Goal: Information Seeking & Learning: Understand process/instructions

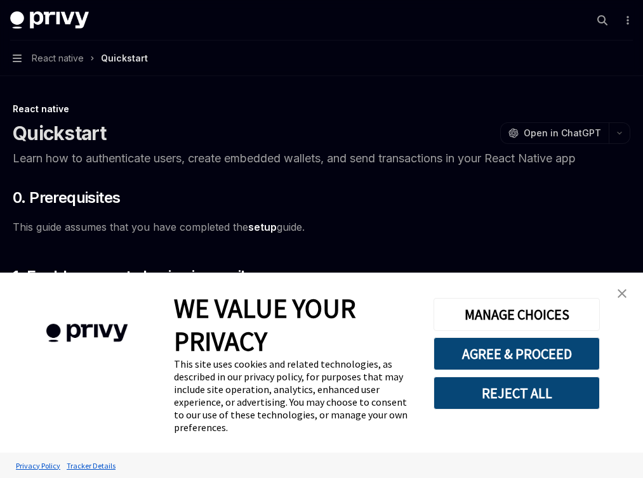
type textarea "*"
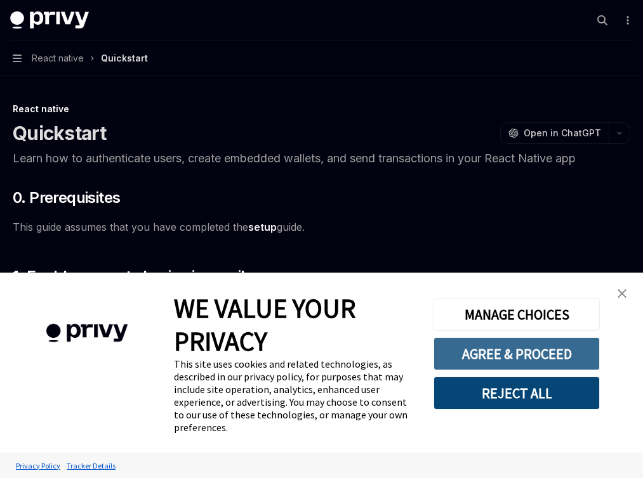
click at [531, 350] on button "AGREE & PROCEED" at bounding box center [516, 354] width 166 height 33
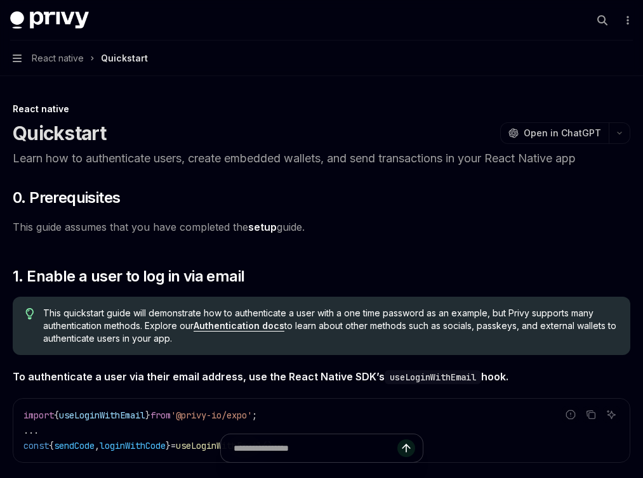
click at [0, 0] on button "Search... ⌘ K" at bounding box center [0, 0] width 0 height 0
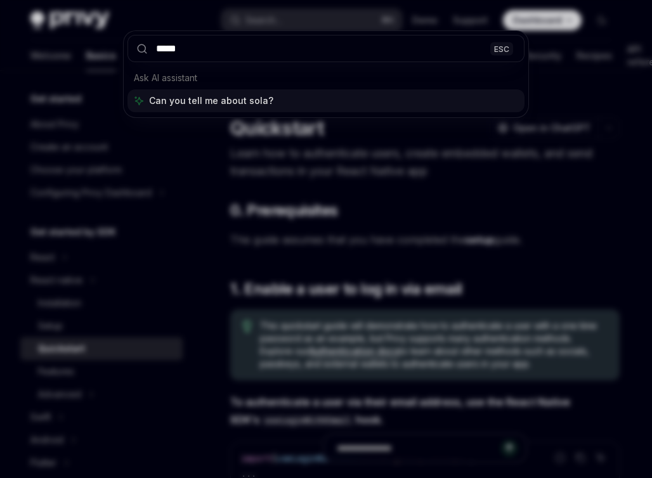
type input "******"
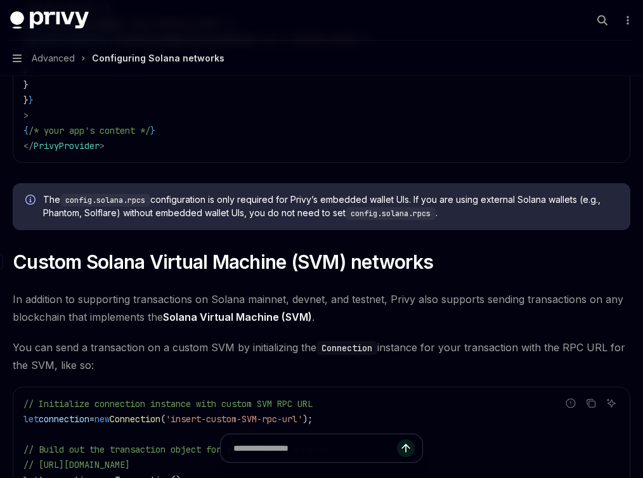
scroll to position [153, 0]
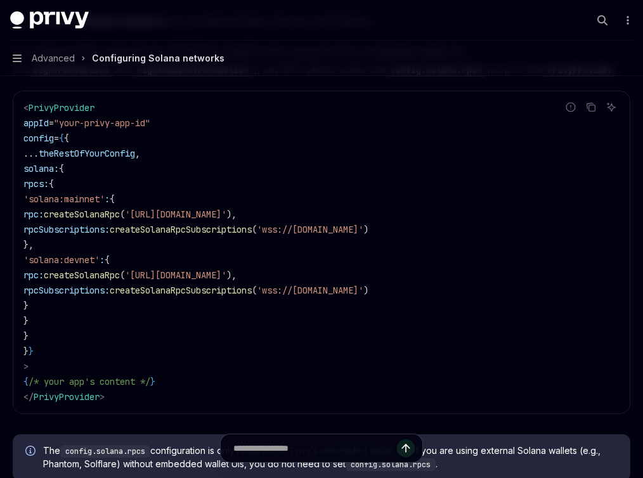
drag, startPoint x: 268, startPoint y: 197, endPoint x: 298, endPoint y: 339, distance: 145.1
click at [298, 343] on code "< PrivyProvider appId = "your-privy-app-id" config = { { ... theRestOfYourConfi…" at bounding box center [321, 252] width 596 height 305
click at [59, 175] on span "solana:" at bounding box center [41, 168] width 36 height 11
drag, startPoint x: 262, startPoint y: 183, endPoint x: 294, endPoint y: 349, distance: 168.7
click at [294, 349] on code "< PrivyProvider appId = "your-privy-app-id" config = { { ... theRestOfYourConfi…" at bounding box center [321, 252] width 596 height 305
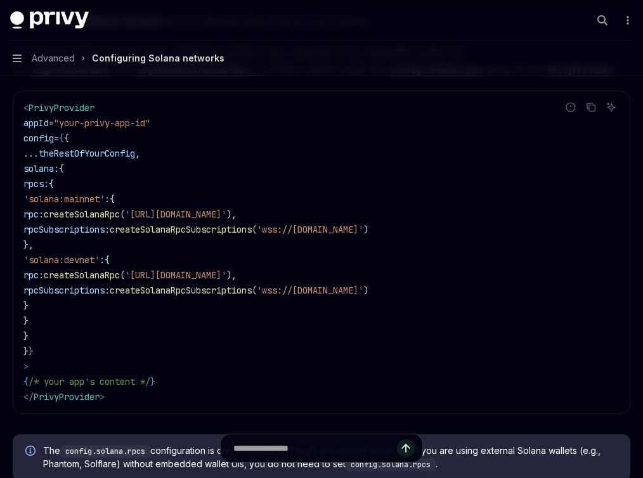
copy code "solana: { rpcs: { 'solana:mainnet' : { rpc: createSolanaRpc ( '[URL][DOMAIN_NAM…"
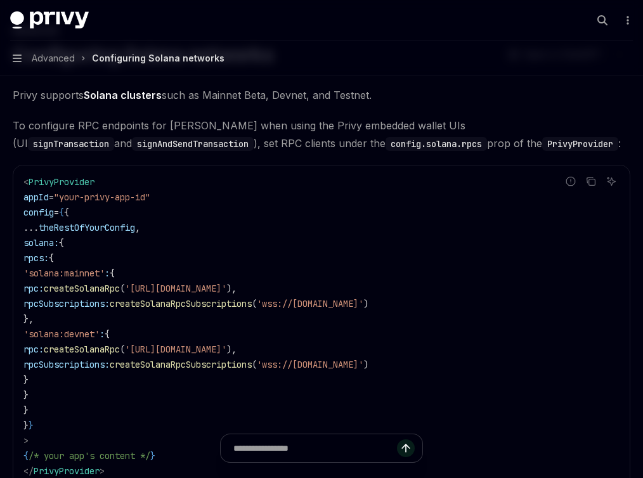
scroll to position [0, 0]
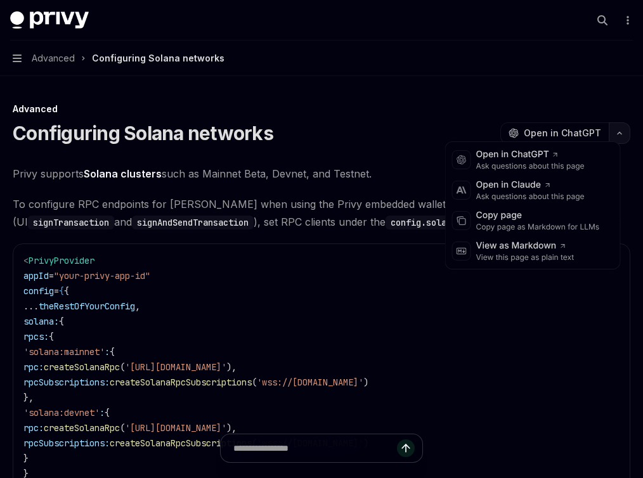
click at [612, 131] on icon "button" at bounding box center [619, 133] width 15 height 5
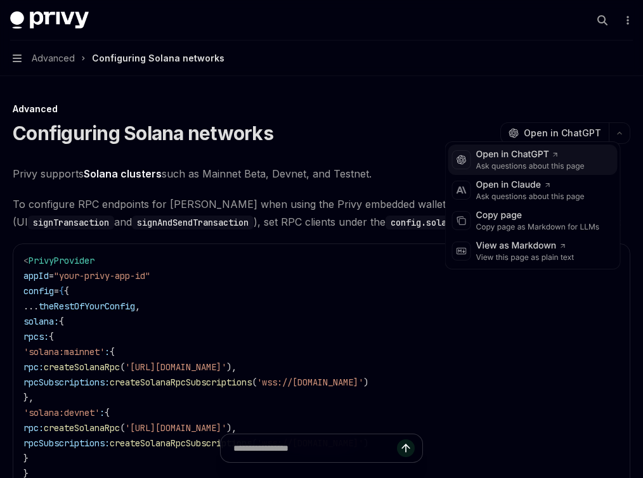
click at [541, 152] on div "Open in ChatGPT" at bounding box center [531, 154] width 109 height 13
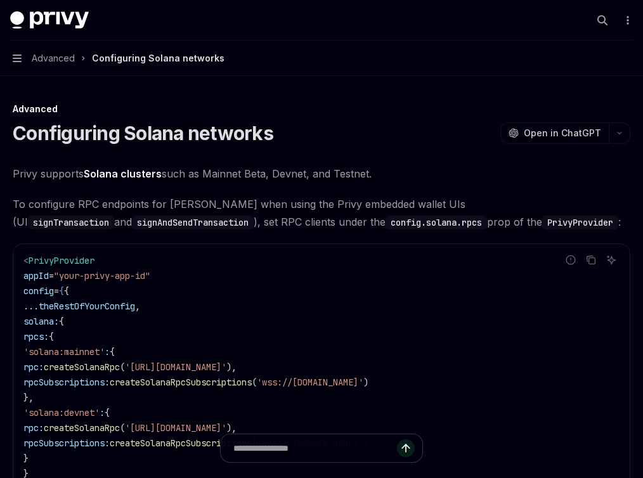
click at [470, 333] on code "< PrivyProvider appId = "your-privy-app-id" config = { { ... theRestOfYourConfi…" at bounding box center [321, 405] width 596 height 305
click at [0, 0] on div "Quickstart" at bounding box center [0, 0] width 0 height 0
type textarea "*"
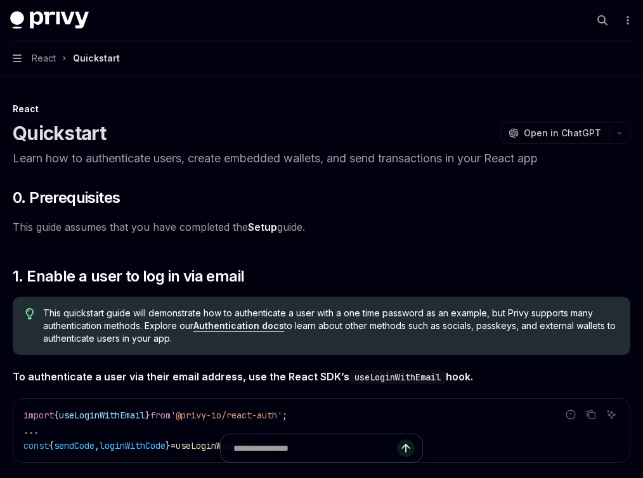
click at [0, 0] on button "Search... ⌘ K" at bounding box center [0, 0] width 0 height 0
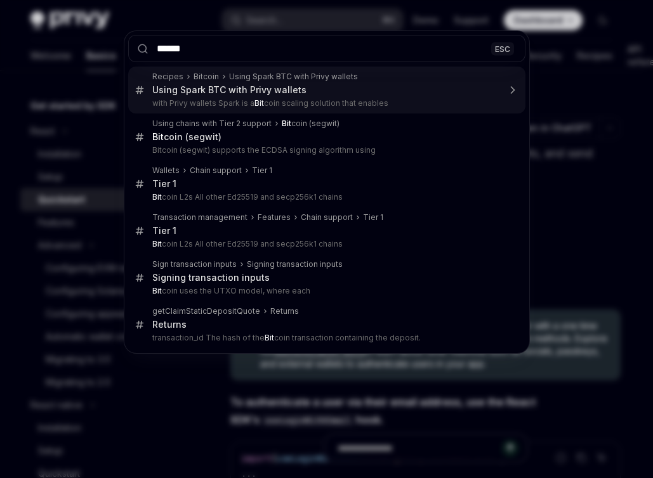
type input "*******"
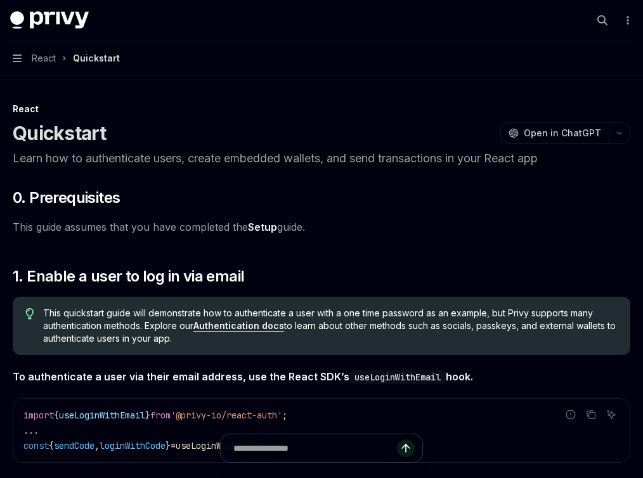
type textarea "*"
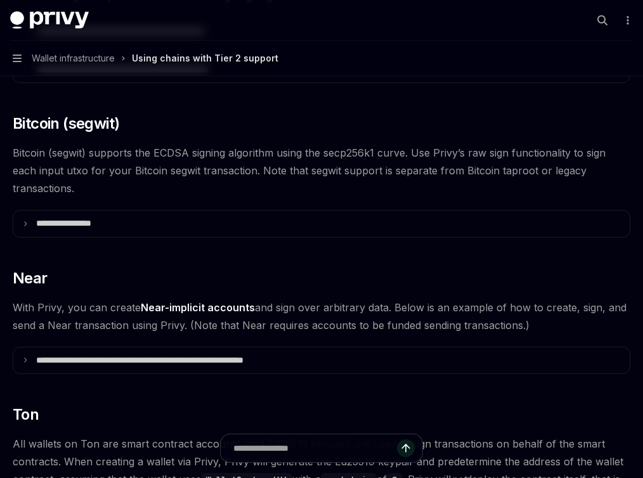
scroll to position [982, 0]
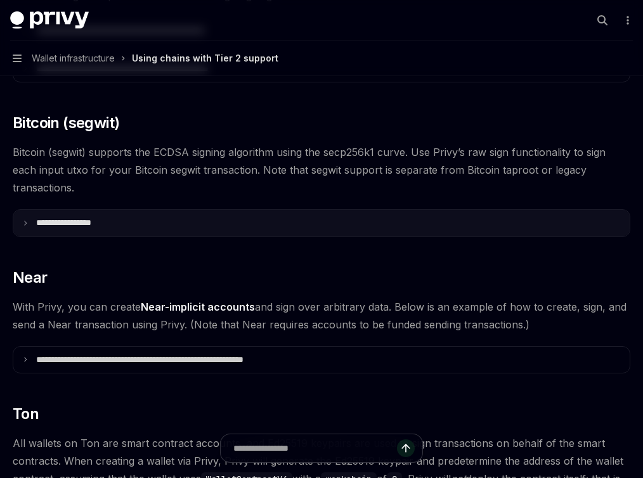
click at [122, 229] on p "**********" at bounding box center [79, 223] width 86 height 11
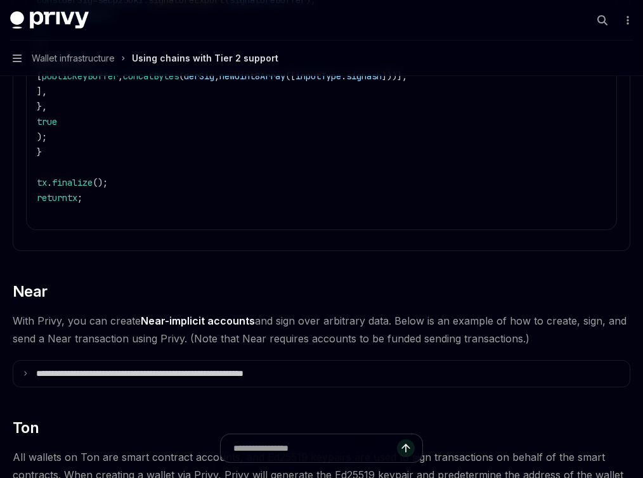
scroll to position [2164, 0]
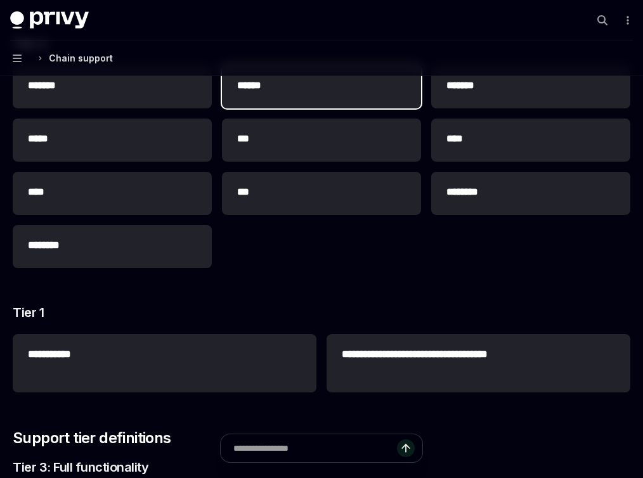
scroll to position [150, 0]
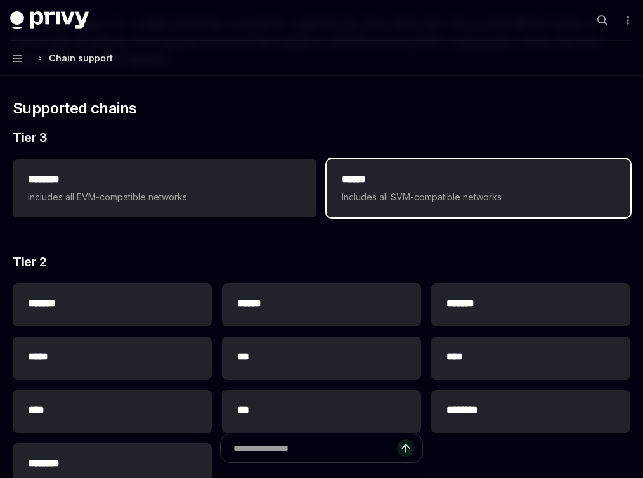
click at [504, 205] on span "Includes all SVM-compatible networks" at bounding box center [478, 197] width 273 height 15
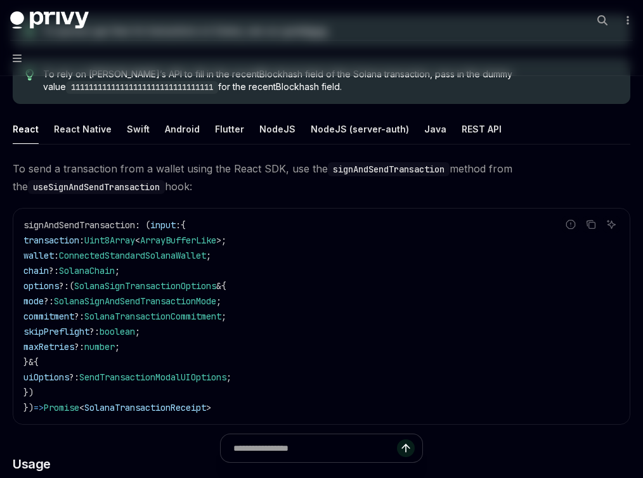
type textarea "*"
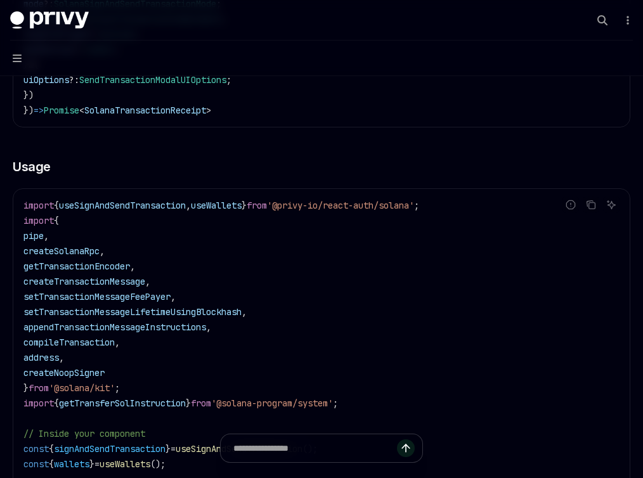
scroll to position [0, 318]
drag, startPoint x: 516, startPoint y: 222, endPoint x: 530, endPoint y: 228, distance: 15.7
click at [345, 211] on span "'@privy-io/react-auth/solana'" at bounding box center [340, 205] width 147 height 11
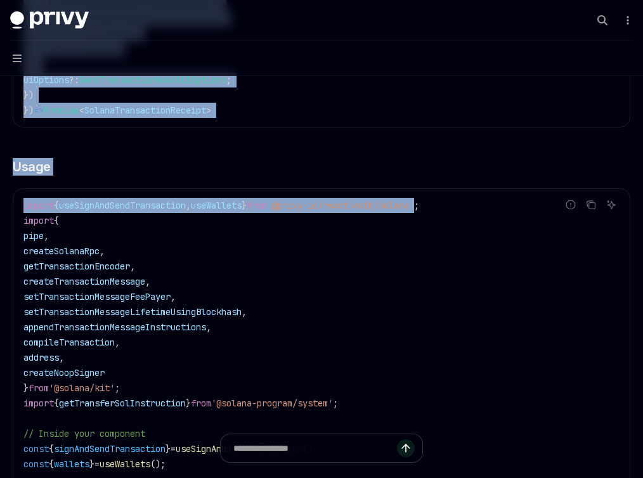
scroll to position [0, 0]
drag, startPoint x: 345, startPoint y: 225, endPoint x: 132, endPoint y: 225, distance: 212.6
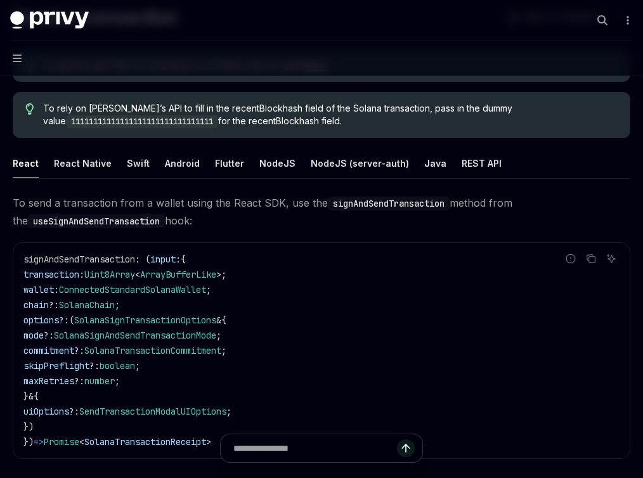
scroll to position [116, 0]
